Goal: Task Accomplishment & Management: Manage account settings

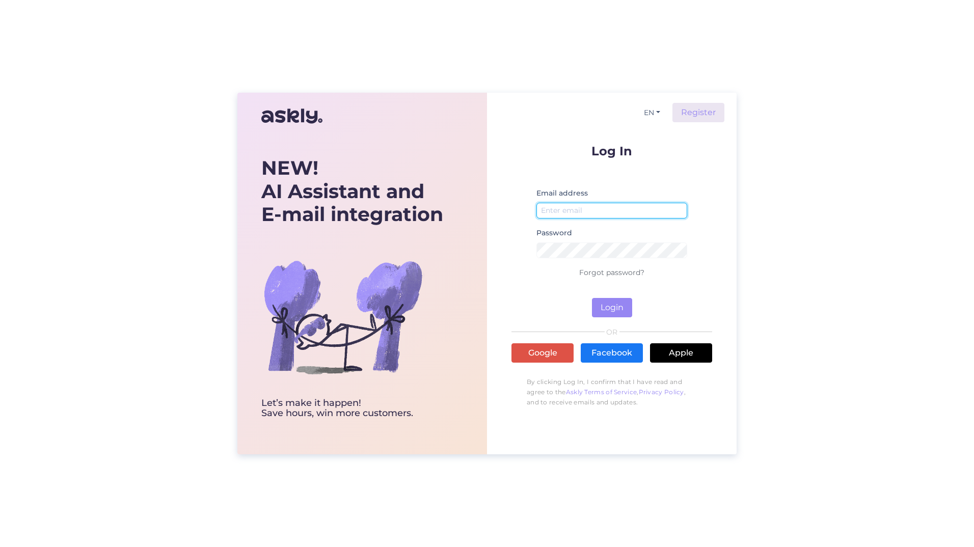
click at [565, 204] on input "email" at bounding box center [612, 211] width 151 height 16
type input "[PERSON_NAME][EMAIL_ADDRESS][DOMAIN_NAME]"
click at [611, 304] on button "Login" at bounding box center [612, 307] width 40 height 19
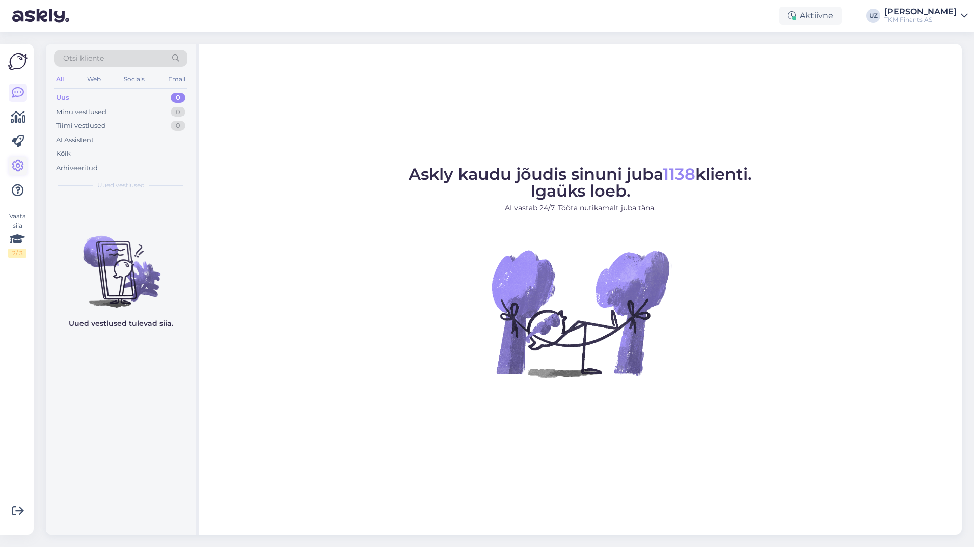
click at [15, 162] on icon at bounding box center [18, 166] width 12 height 12
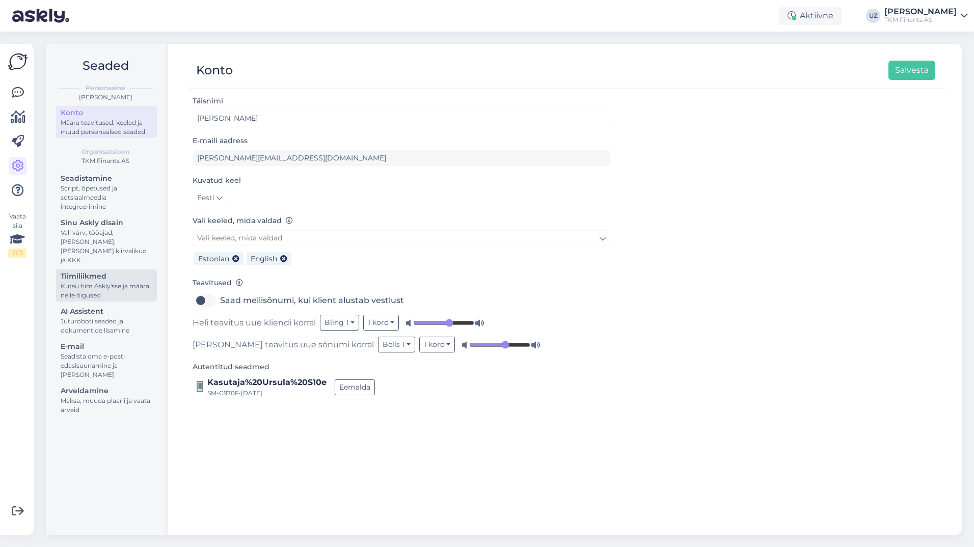
click at [99, 282] on div "Kutsu tiim Askly'sse ja määra neile õigused" at bounding box center [107, 291] width 92 height 18
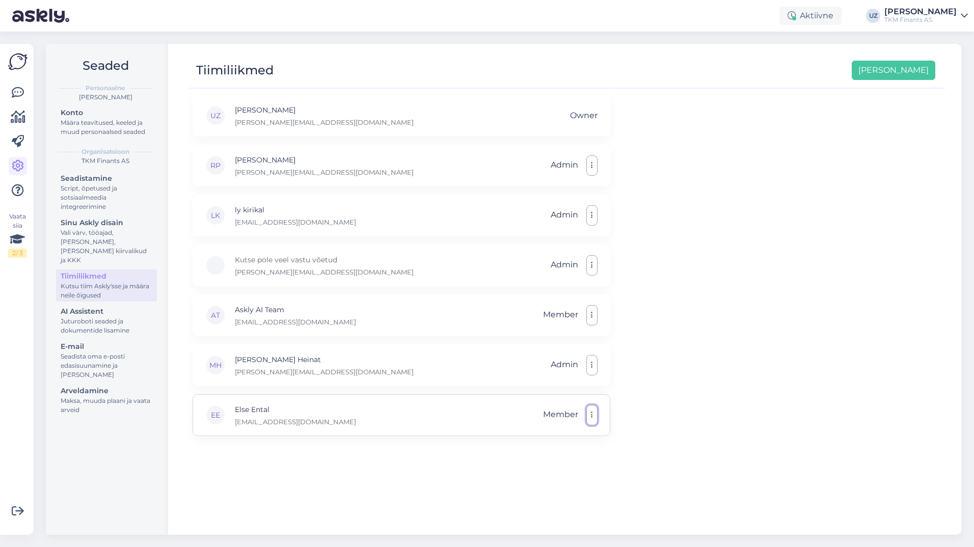
click at [588, 413] on button "button" at bounding box center [591, 415] width 11 height 20
click at [541, 440] on link "Tee administraatoriks" at bounding box center [544, 438] width 108 height 25
click at [383, 360] on div "[PERSON_NAME] Heinat [PERSON_NAME][EMAIL_ADDRESS][DOMAIN_NAME] Admin" at bounding box center [402, 365] width 418 height 42
click at [591, 365] on icon "button" at bounding box center [592, 365] width 2 height 8
click at [521, 387] on link "Tee tavaliikmeks" at bounding box center [547, 389] width 102 height 25
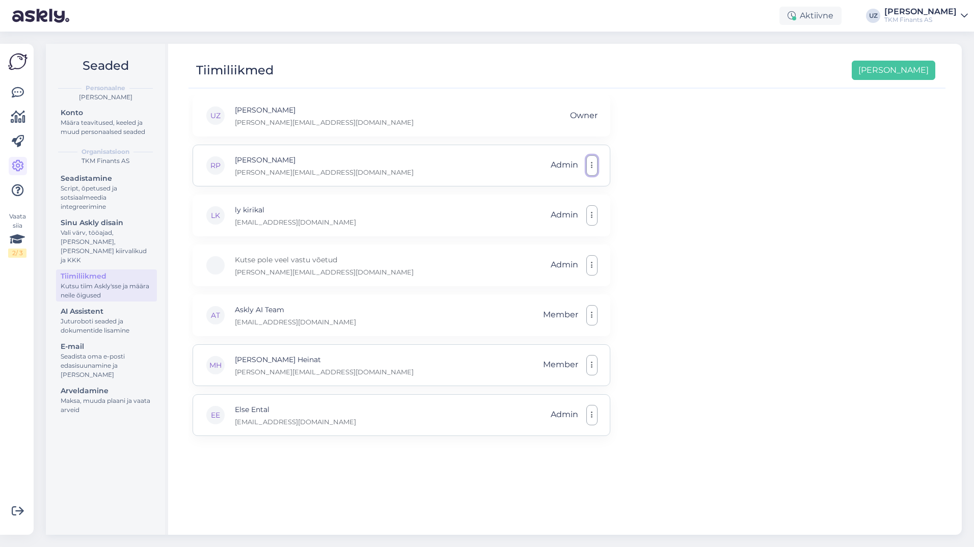
click at [591, 170] on button "button" at bounding box center [591, 165] width 11 height 20
click at [568, 189] on link "Tee tavaliikmeks" at bounding box center [547, 189] width 102 height 25
